Goal: Task Accomplishment & Management: Use online tool/utility

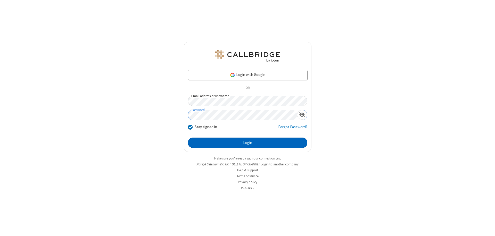
click at [248, 143] on button "Login" at bounding box center [247, 143] width 119 height 10
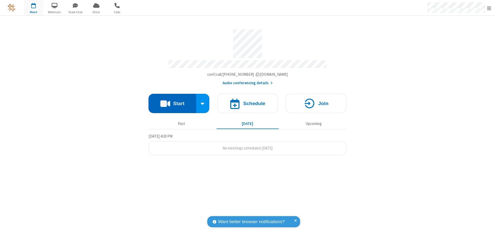
click at [172, 101] on button "Start" at bounding box center [173, 103] width 48 height 19
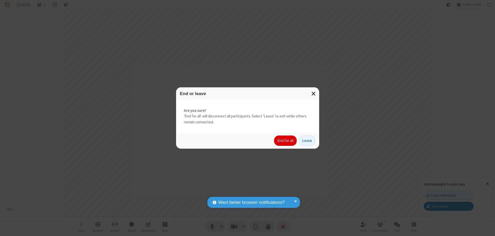
click at [286, 141] on button "End for all" at bounding box center [285, 141] width 23 height 10
